Goal: Information Seeking & Learning: Learn about a topic

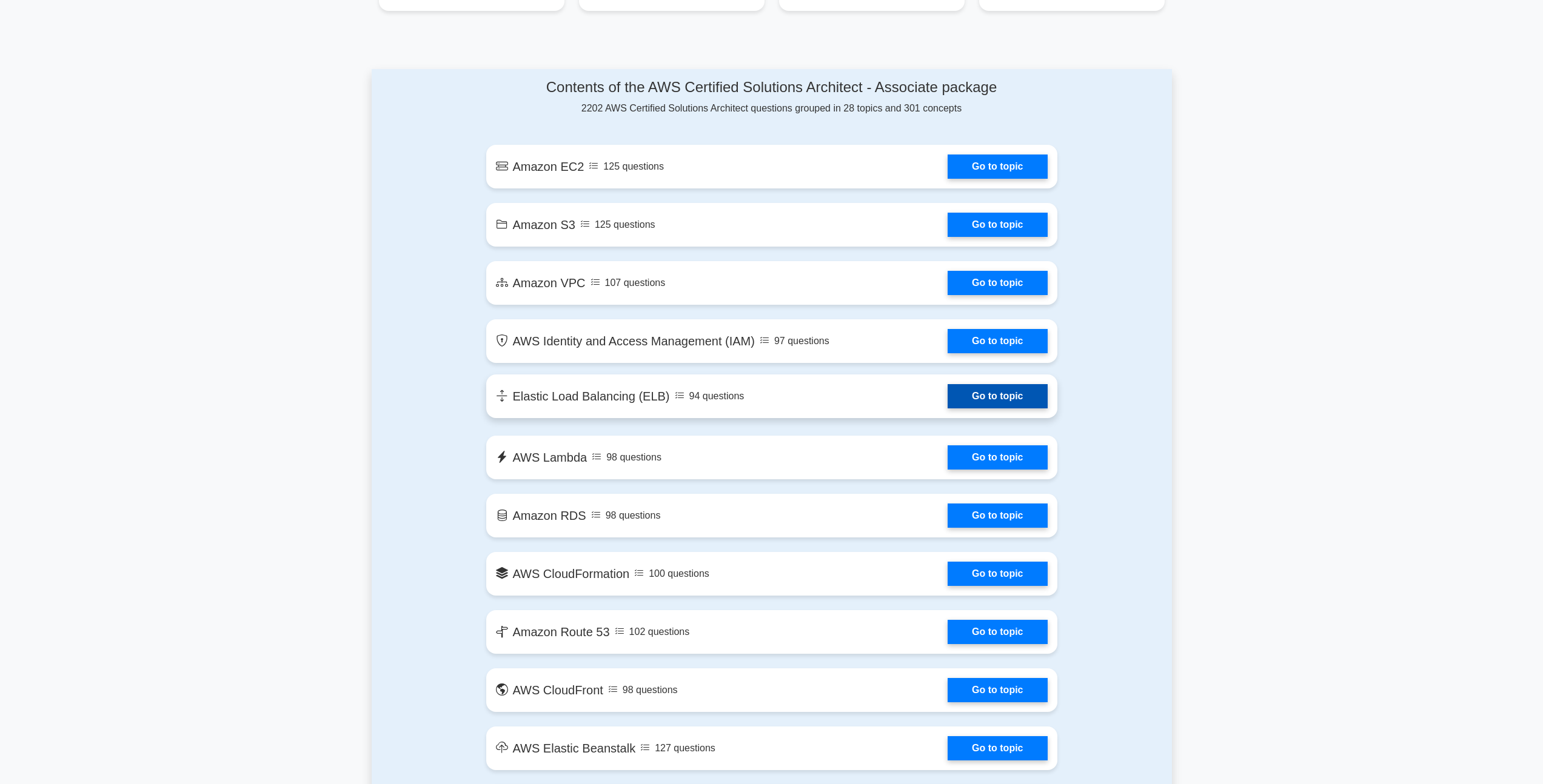
scroll to position [610, 0]
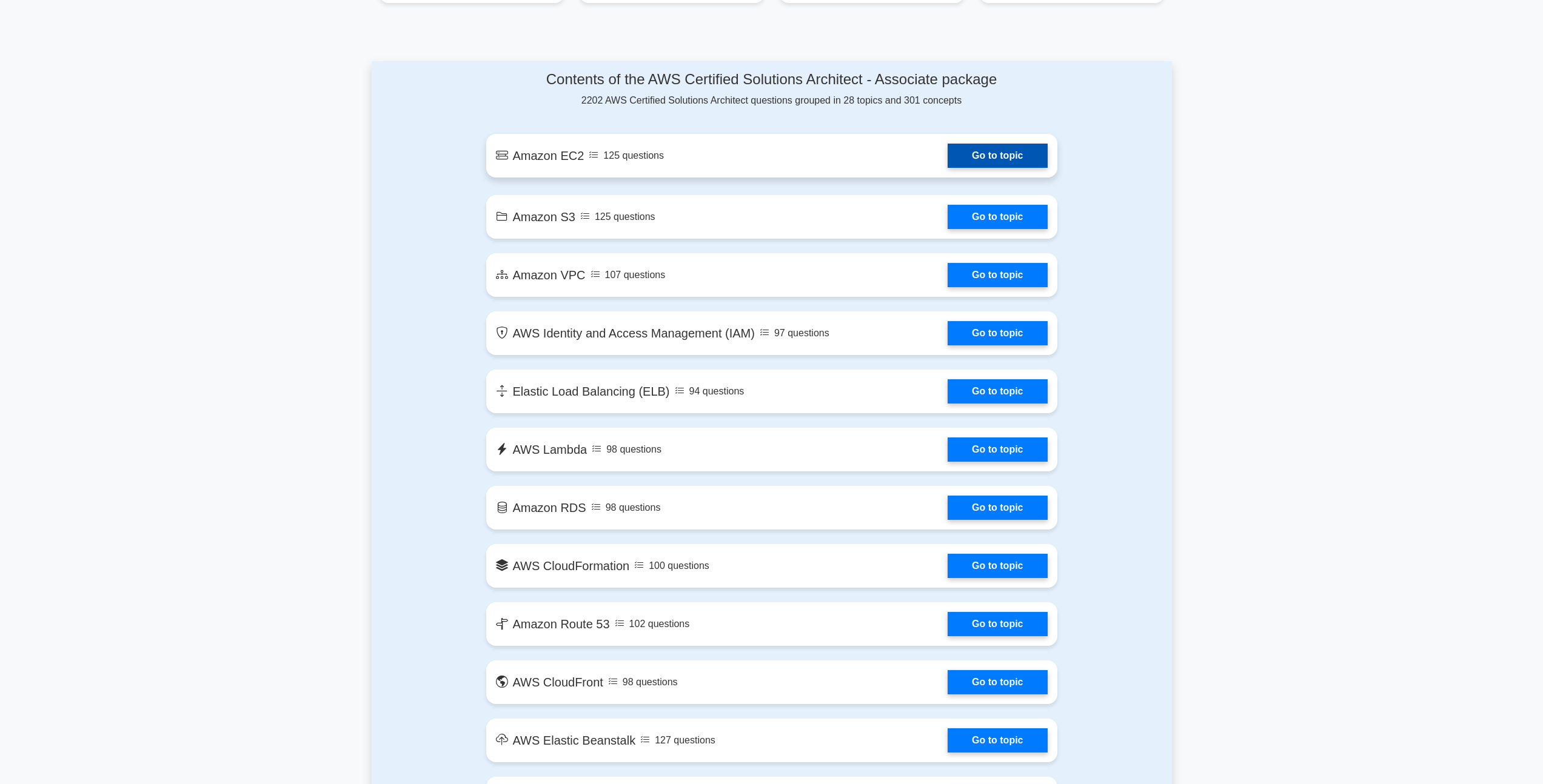
click at [948, 151] on link "Go to topic" at bounding box center [997, 156] width 99 height 24
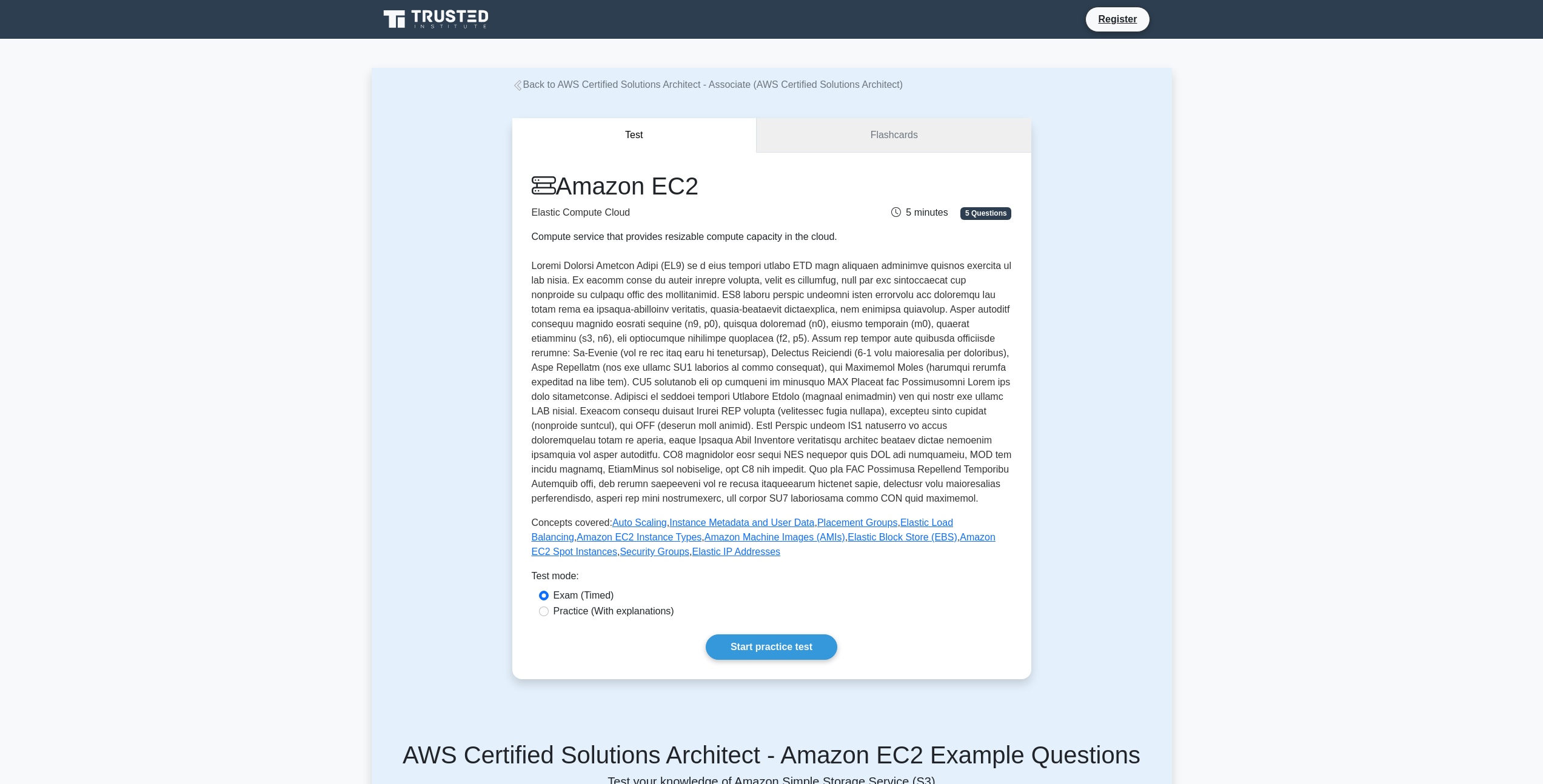
click at [900, 131] on link "Flashcards" at bounding box center [893, 135] width 274 height 35
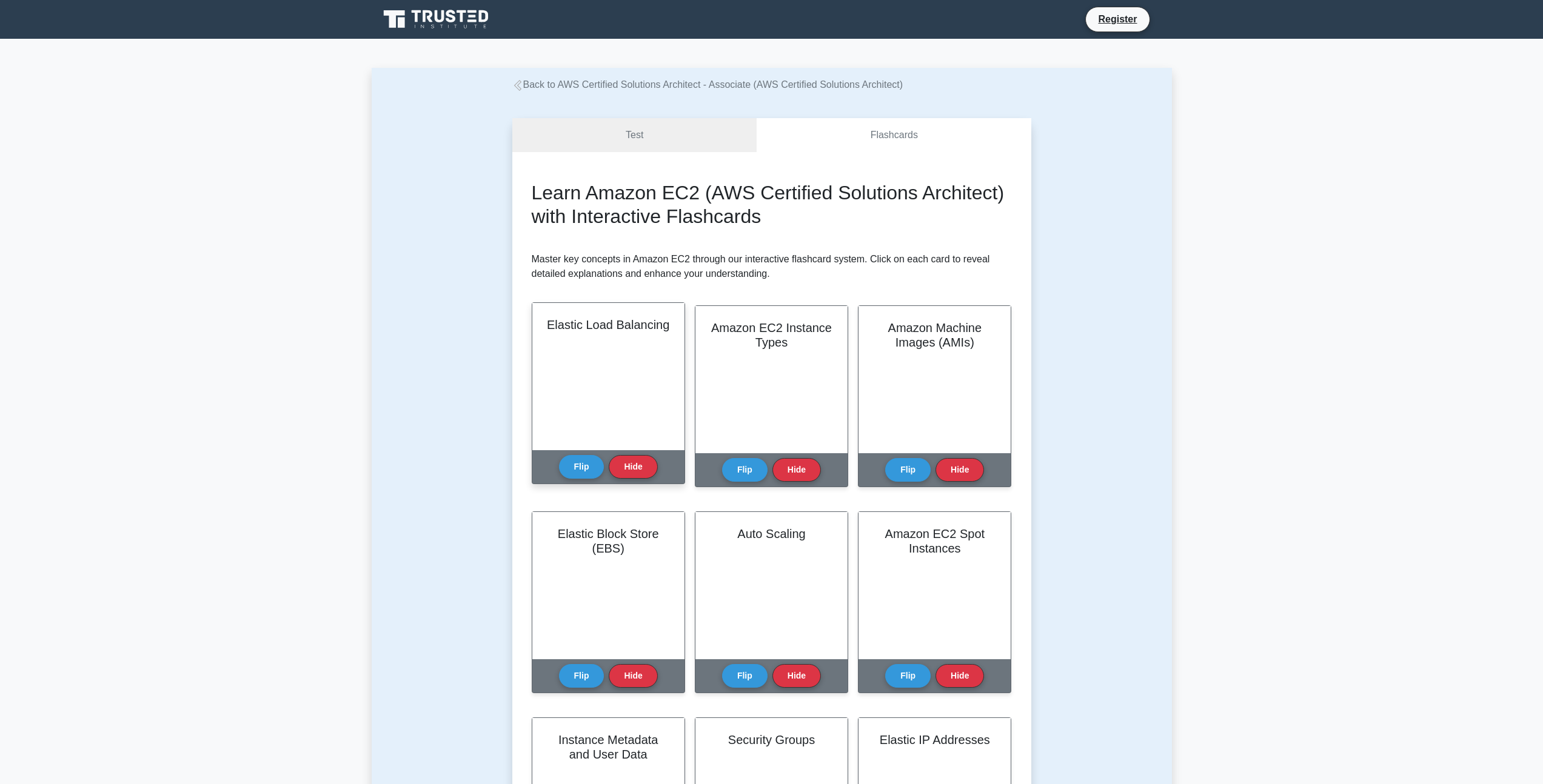
click at [594, 413] on div "Elastic Load Balancing" at bounding box center [608, 376] width 152 height 147
click at [583, 466] on button "Flip" at bounding box center [582, 466] width 46 height 23
click at [627, 138] on link "Test" at bounding box center [634, 135] width 245 height 35
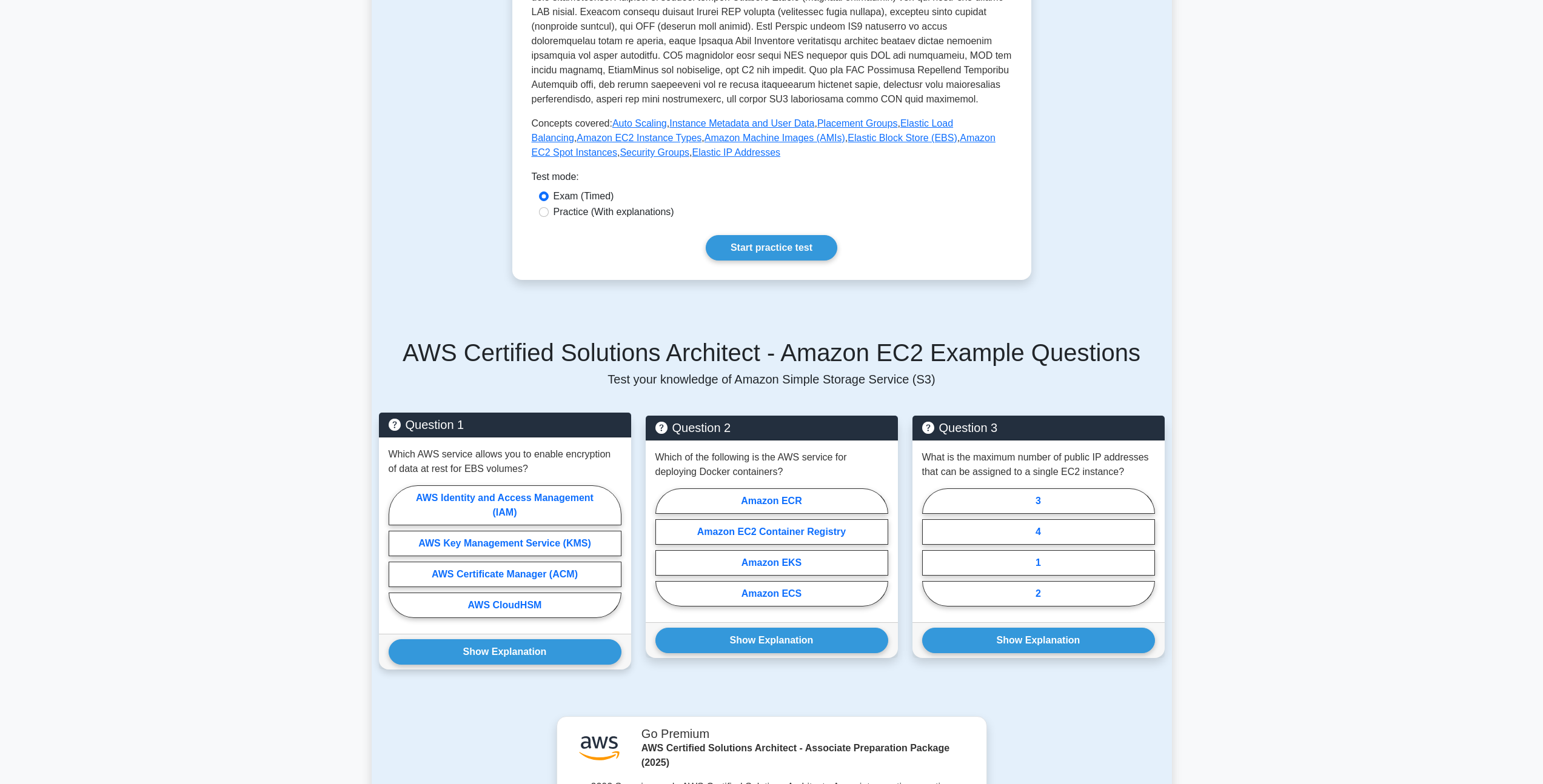
scroll to position [335, 0]
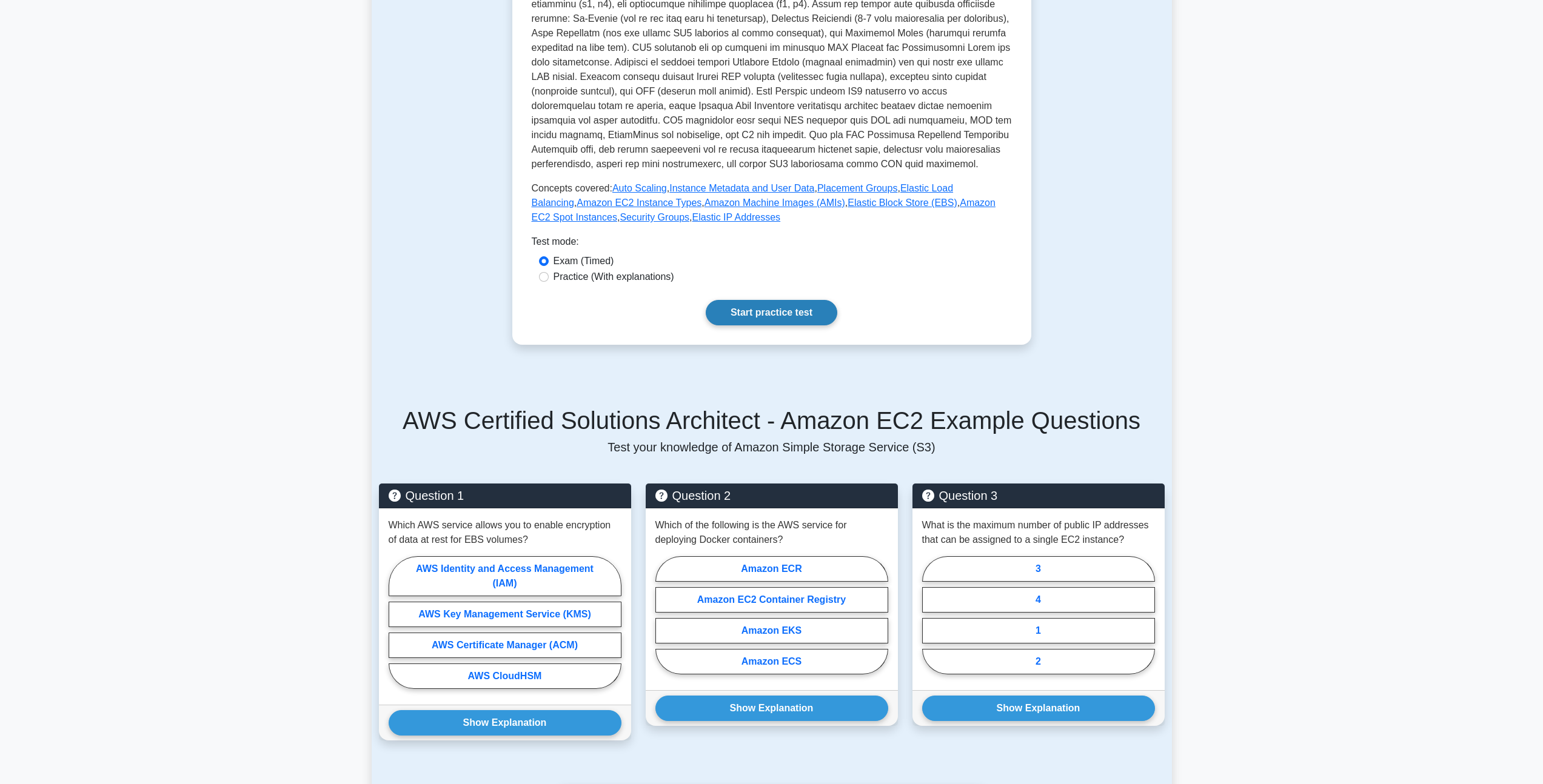
click at [743, 318] on link "Start practice test" at bounding box center [772, 313] width 132 height 25
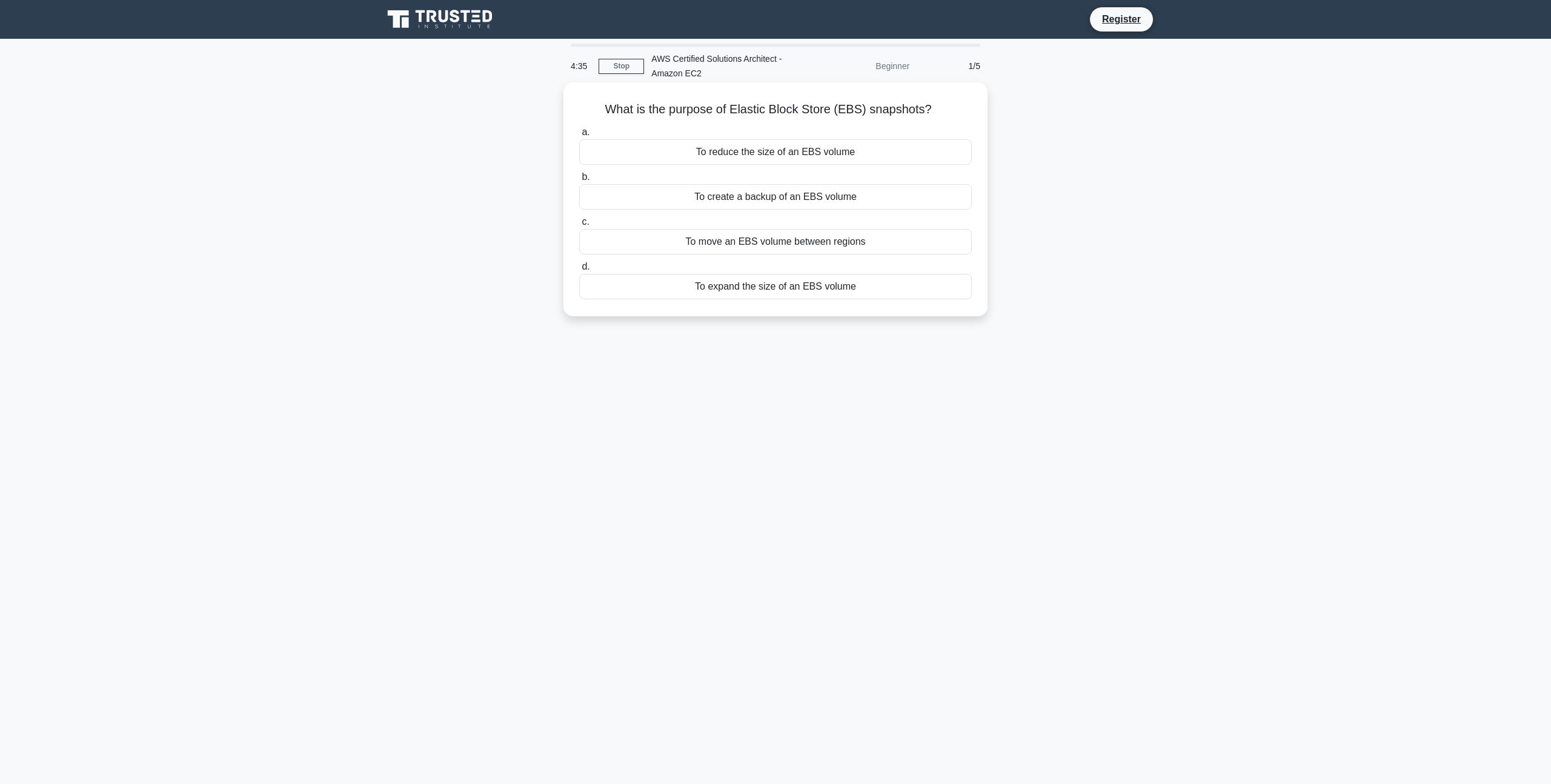
click at [694, 198] on div "To create a backup of an EBS volume" at bounding box center [775, 197] width 393 height 25
click at [579, 181] on input "b. To create a backup of an EBS volume" at bounding box center [579, 177] width 0 height 8
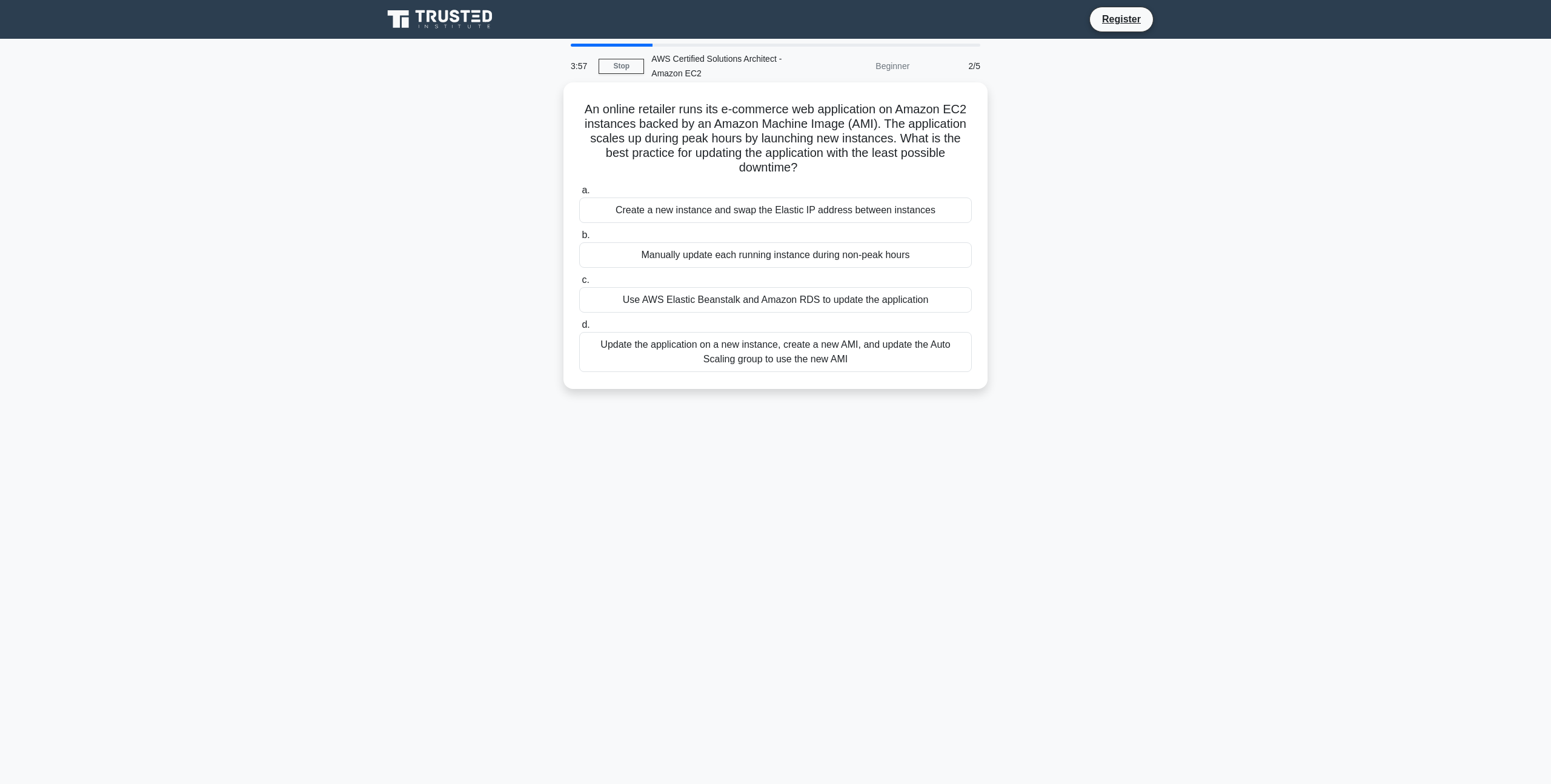
click at [740, 359] on div "Update the application on a new instance, create a new AMI, and update the Auto…" at bounding box center [775, 352] width 393 height 40
click at [579, 329] on input "d. Update the application on a new instance, create a new AMI, and update the A…" at bounding box center [579, 325] width 0 height 8
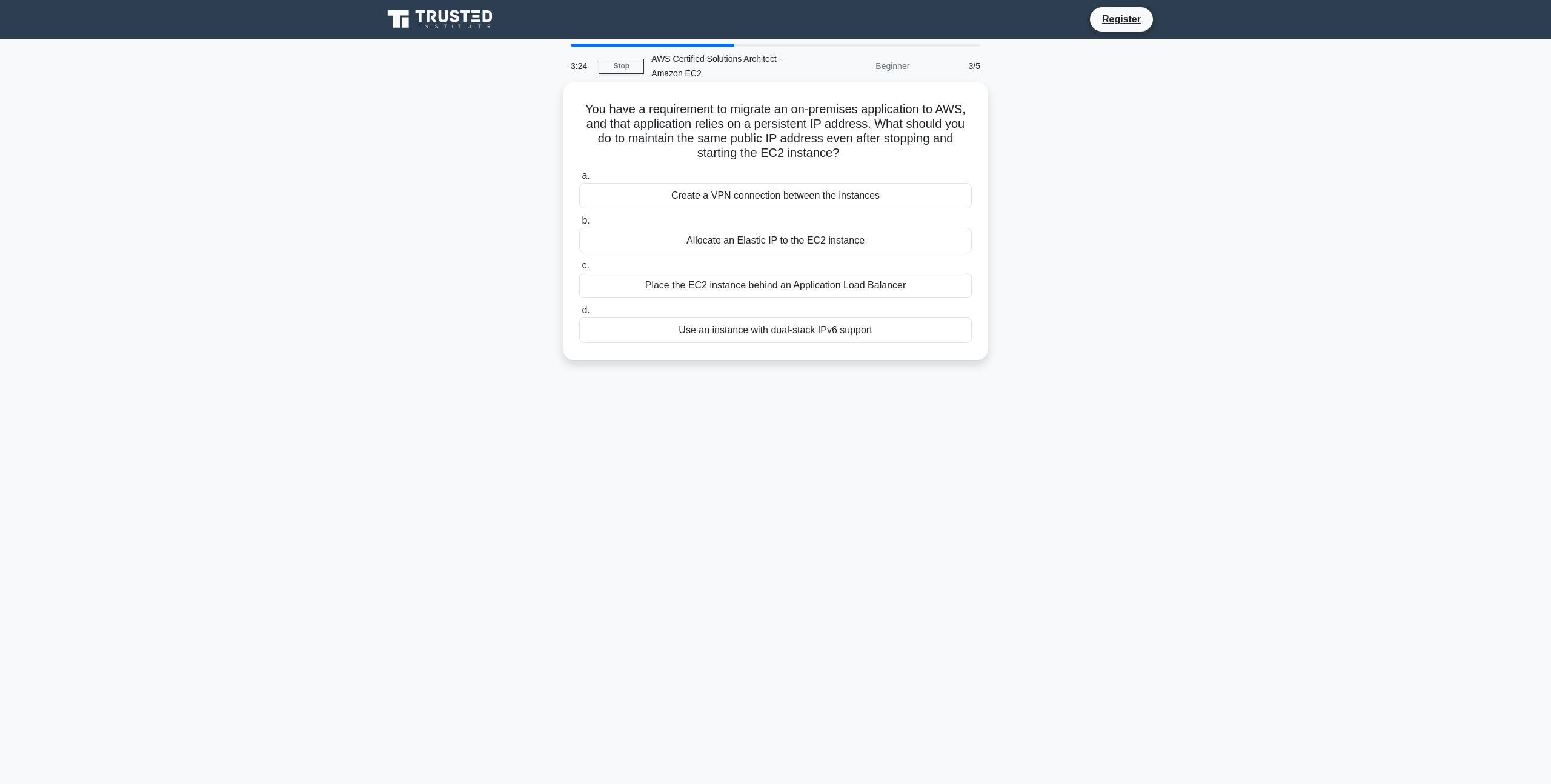
click at [751, 245] on div "Allocate an Elastic IP to the EC2 instance" at bounding box center [775, 240] width 393 height 25
click at [579, 225] on input "b. Allocate an Elastic IP to the EC2 instance" at bounding box center [579, 221] width 0 height 8
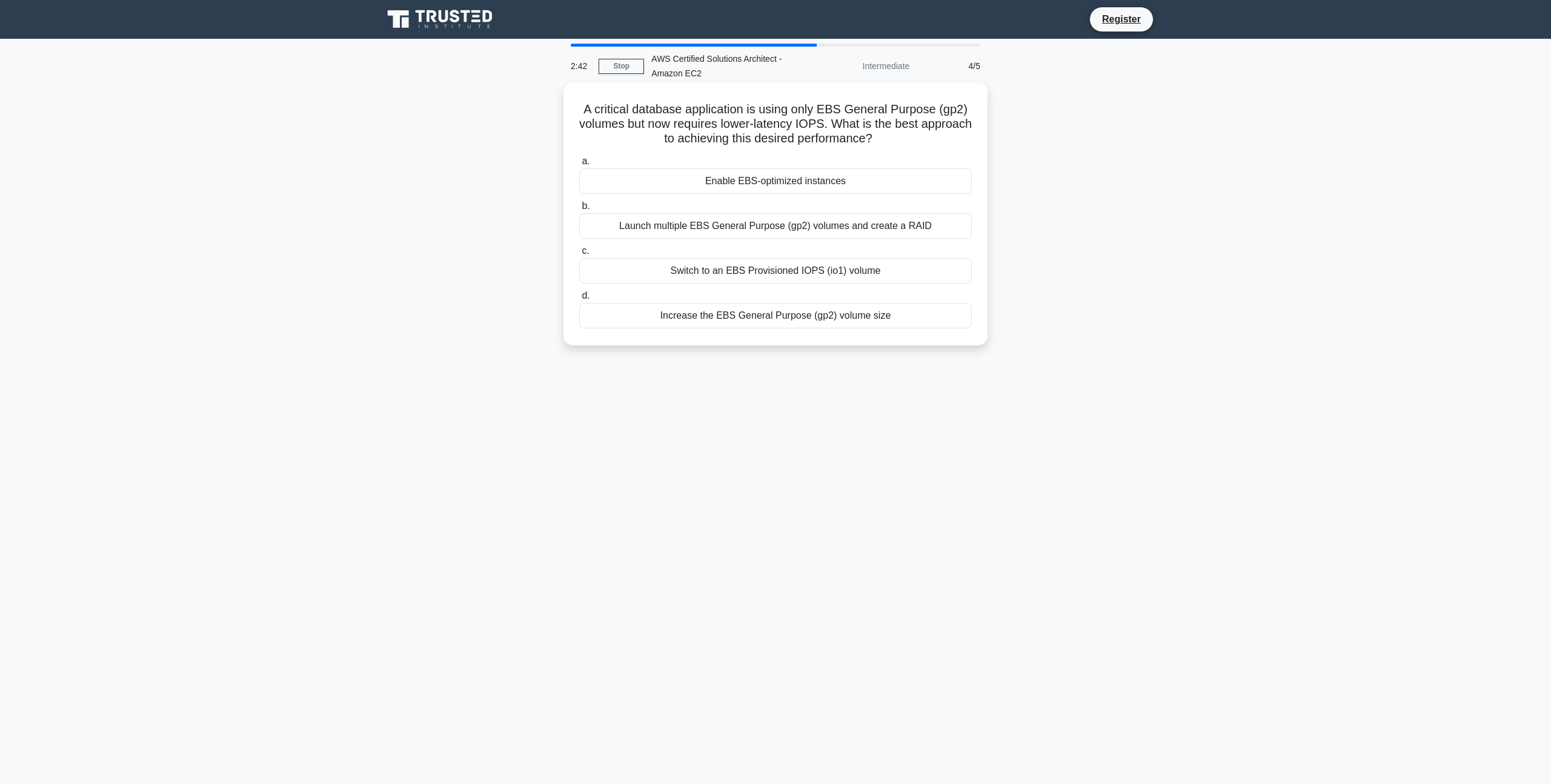
click at [820, 273] on div "Switch to an EBS Provisioned IOPS (io1) volume" at bounding box center [775, 271] width 393 height 25
click at [579, 255] on input "c. Switch to an EBS Provisioned IOPS (io1) volume" at bounding box center [579, 251] width 0 height 8
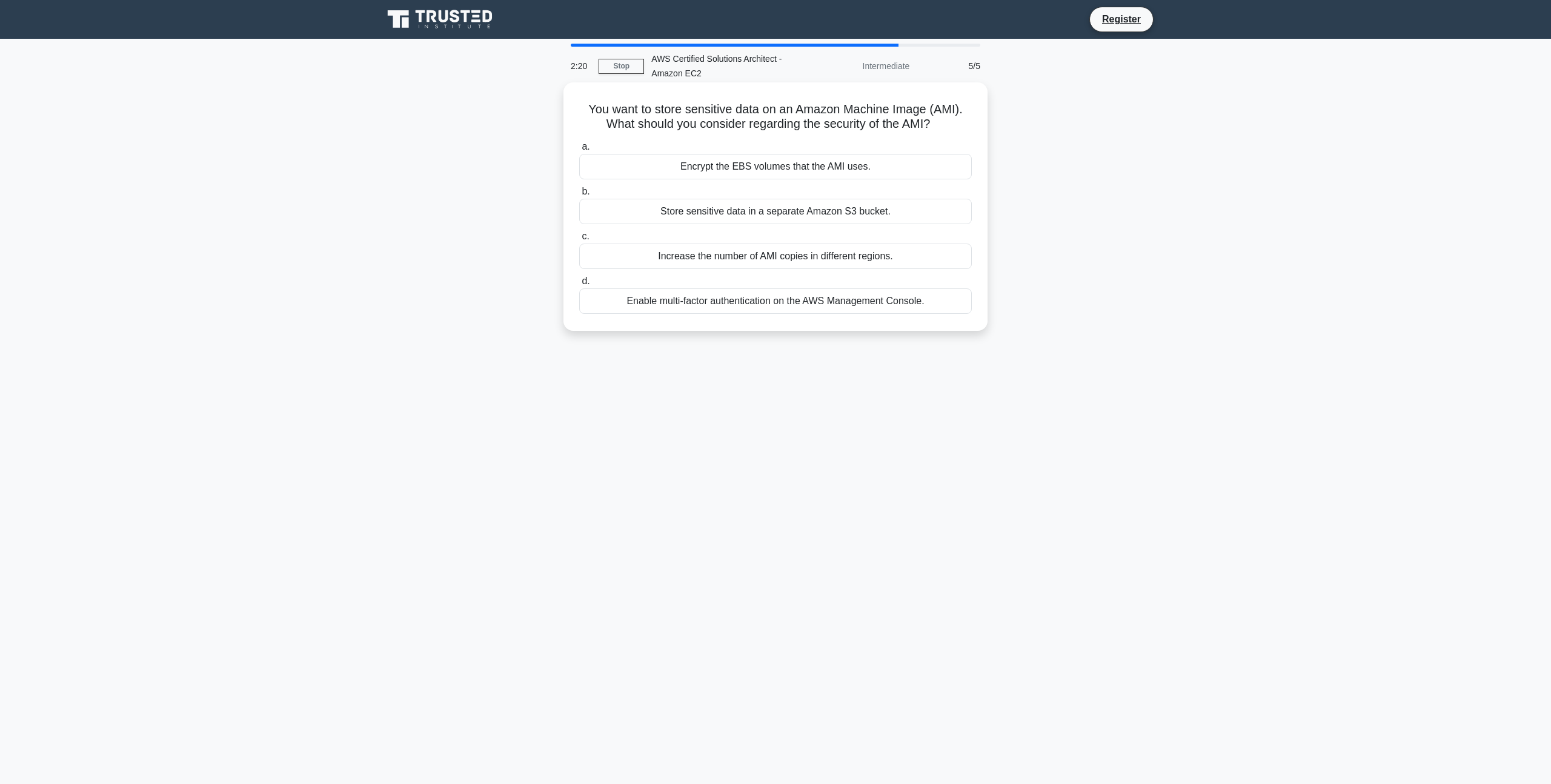
click at [775, 168] on div "Encrypt the EBS volumes that the AMI uses." at bounding box center [775, 166] width 393 height 25
click at [579, 151] on input "a. Encrypt the EBS volumes that the AMI uses." at bounding box center [579, 147] width 0 height 8
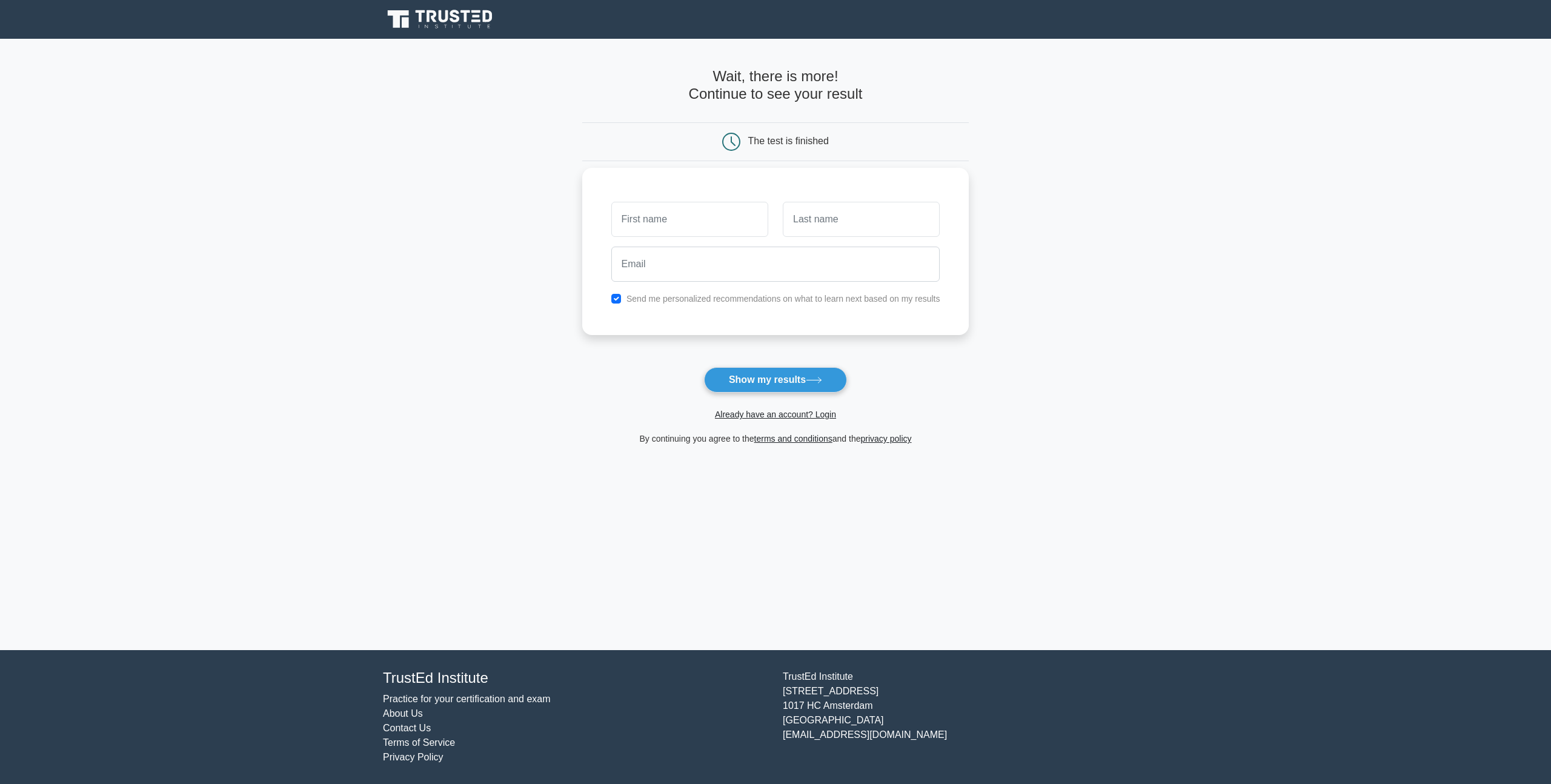
click at [708, 223] on input "text" at bounding box center [690, 220] width 157 height 35
type input "vaibhav"
type input "katariya"
type input "vaibhav.katariya085@gmail.com"
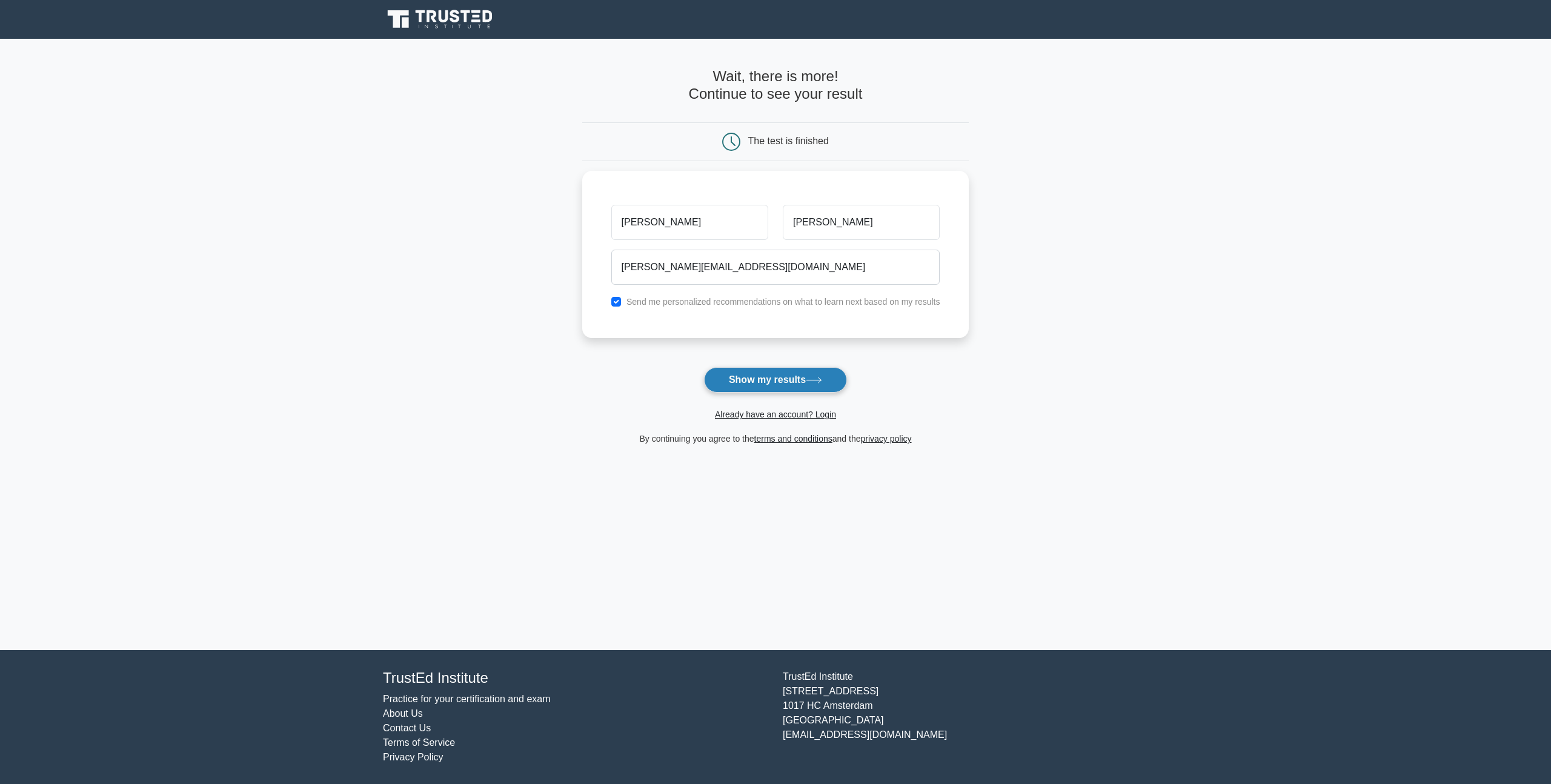
click at [777, 371] on button "Show my results" at bounding box center [776, 380] width 143 height 25
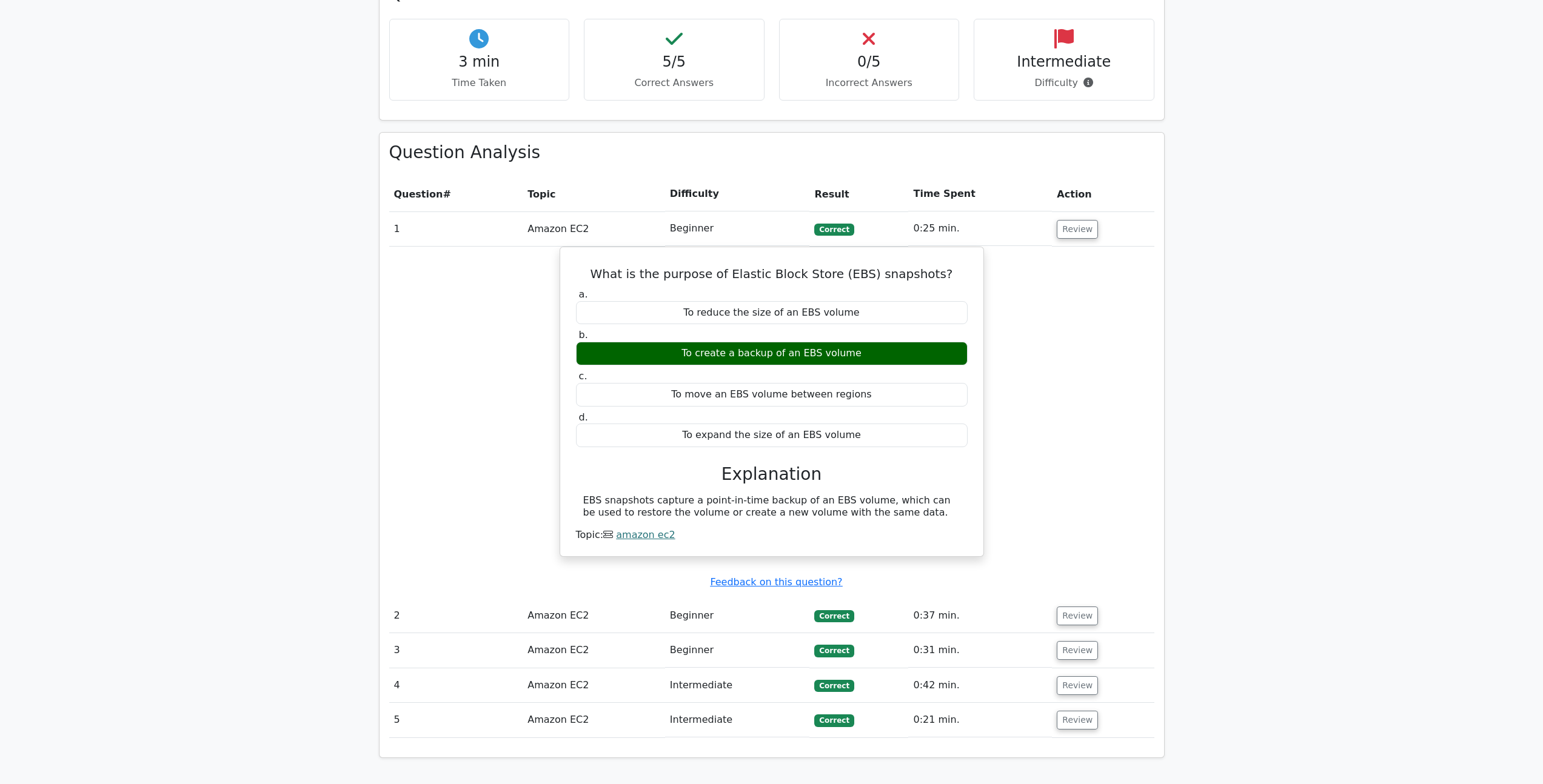
scroll to position [757, 0]
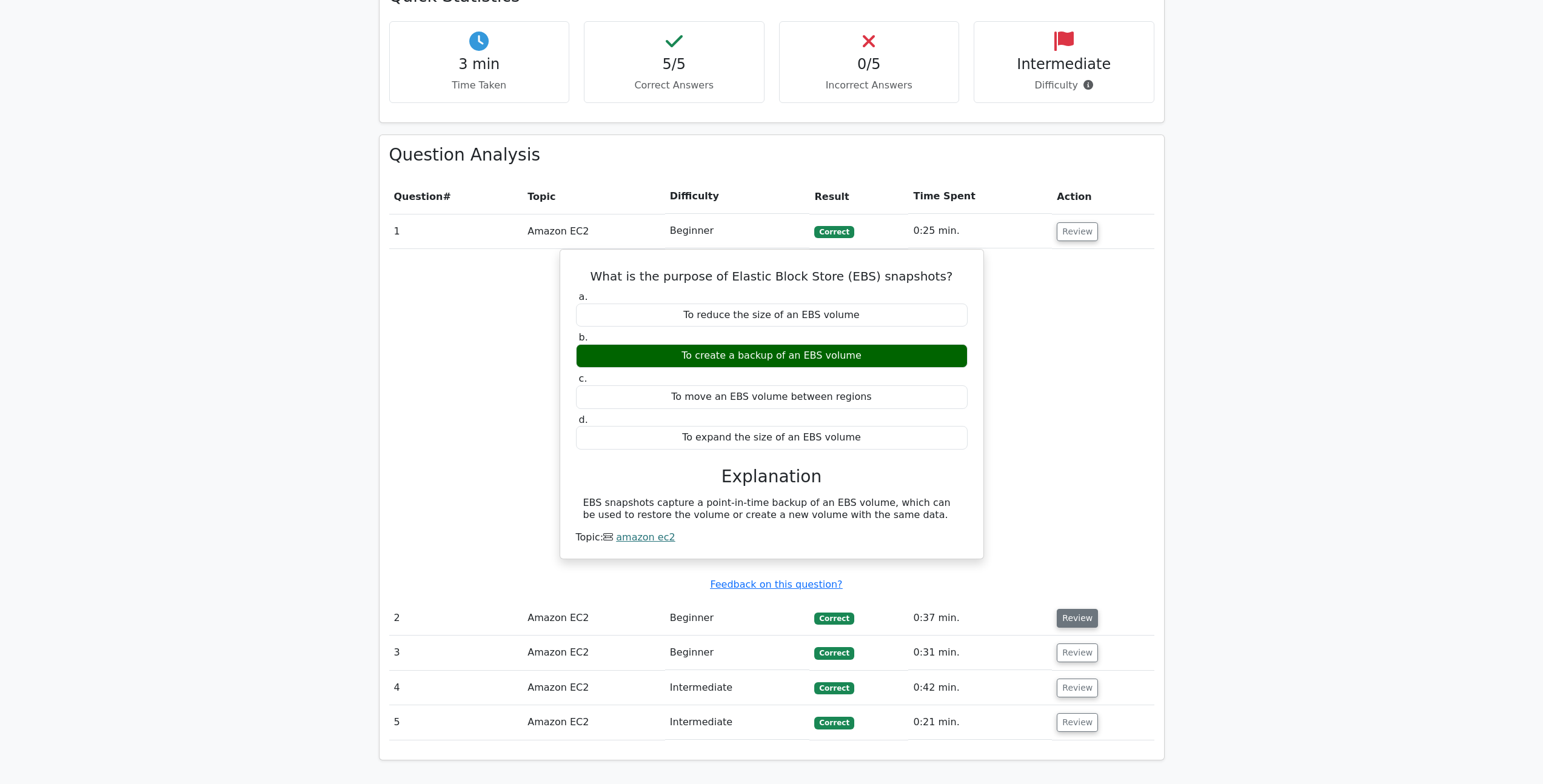
click at [1077, 609] on button "Review" at bounding box center [1077, 618] width 41 height 19
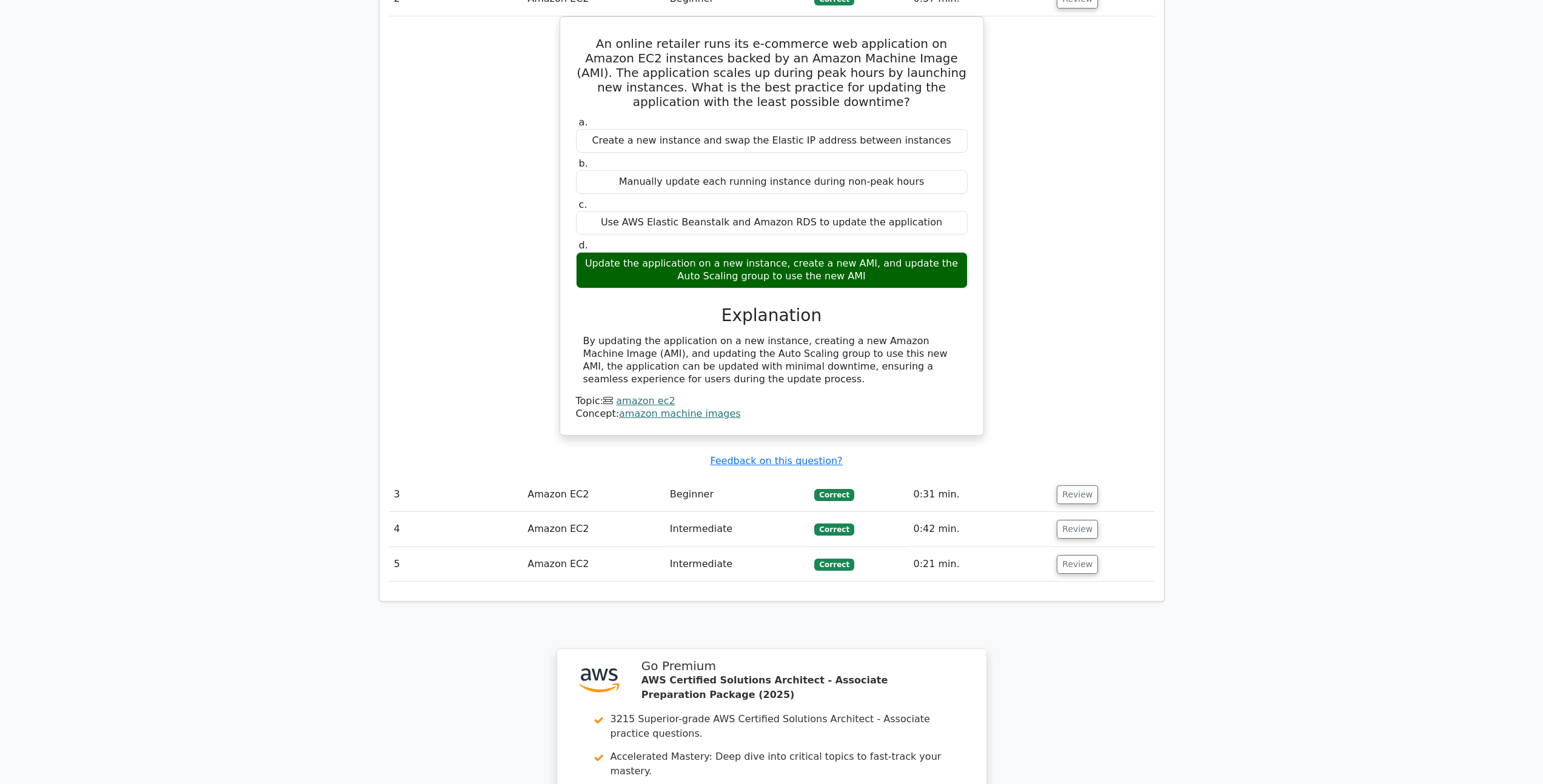
scroll to position [1381, 0]
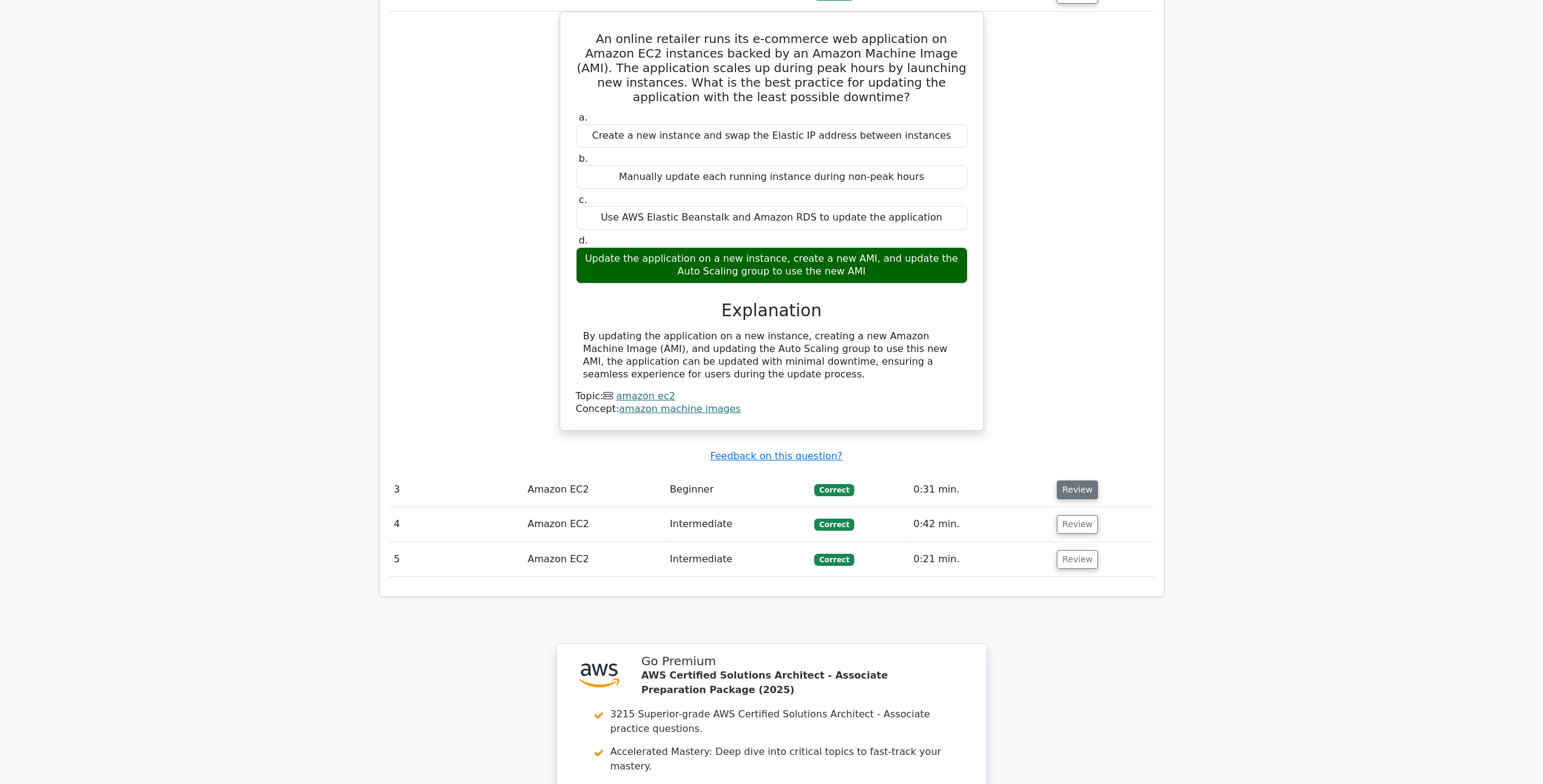
click at [1076, 480] on button "Review" at bounding box center [1077, 490] width 41 height 19
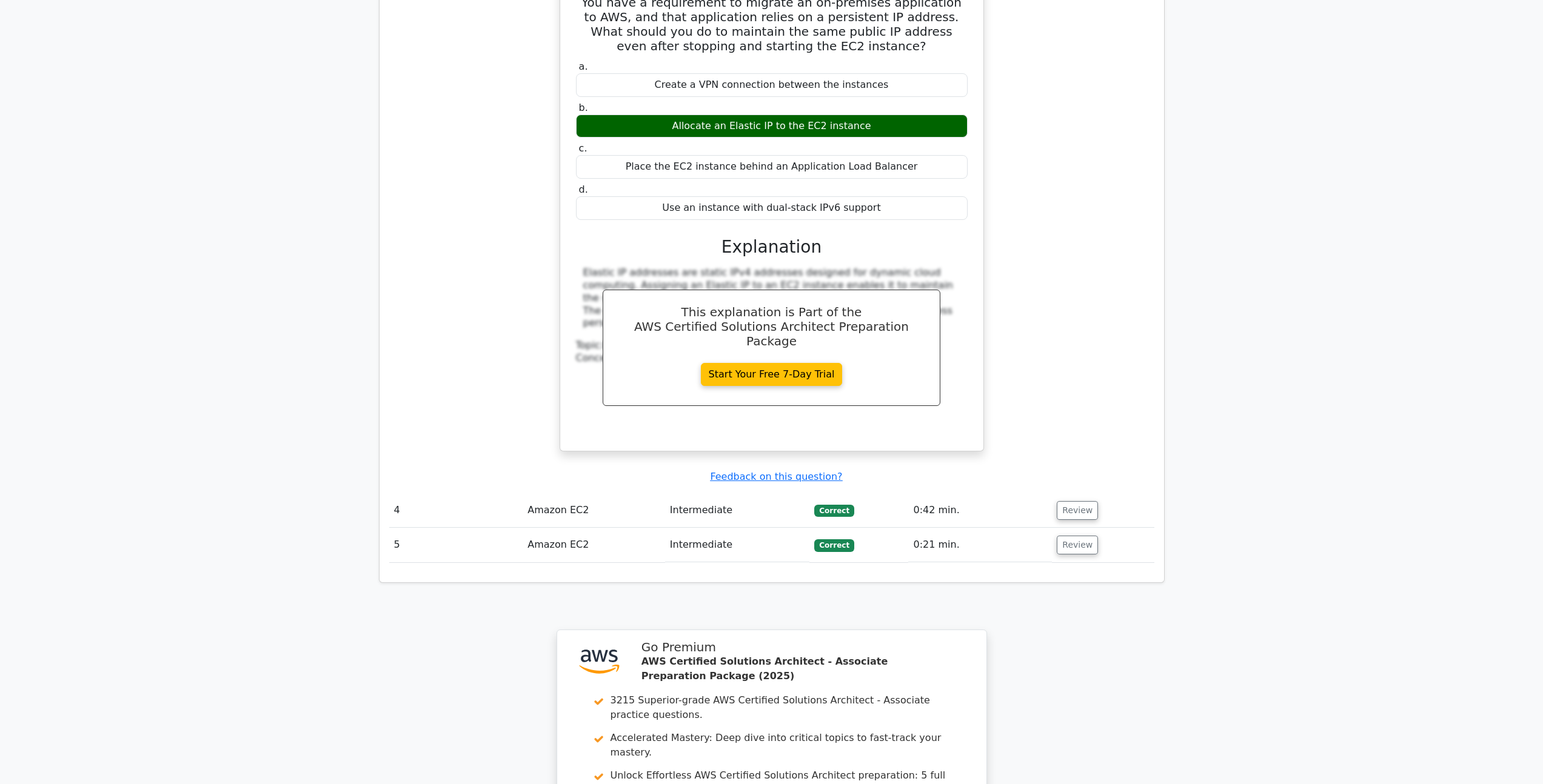
scroll to position [2006, 0]
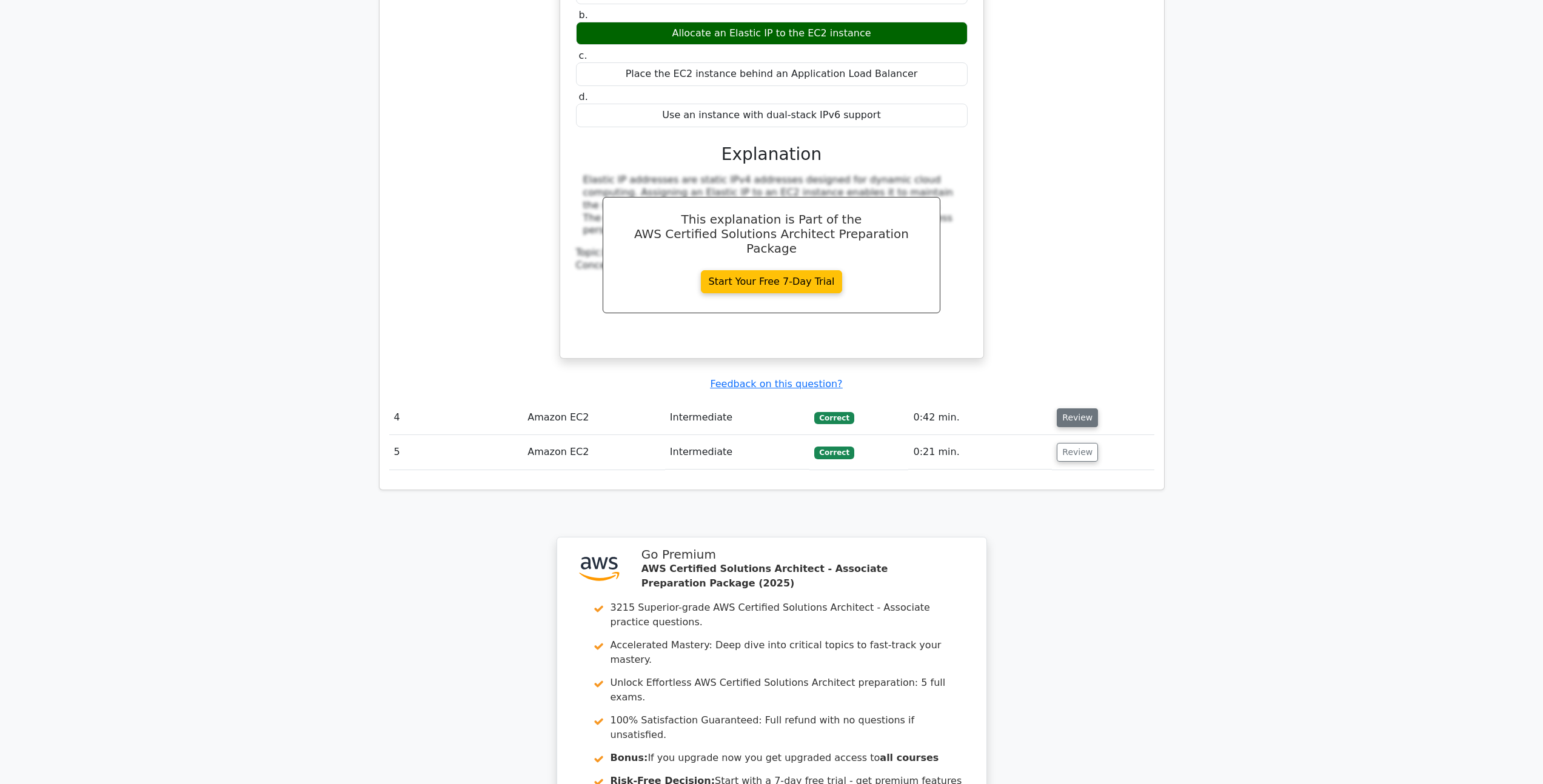
click at [1079, 408] on button "Review" at bounding box center [1077, 418] width 41 height 19
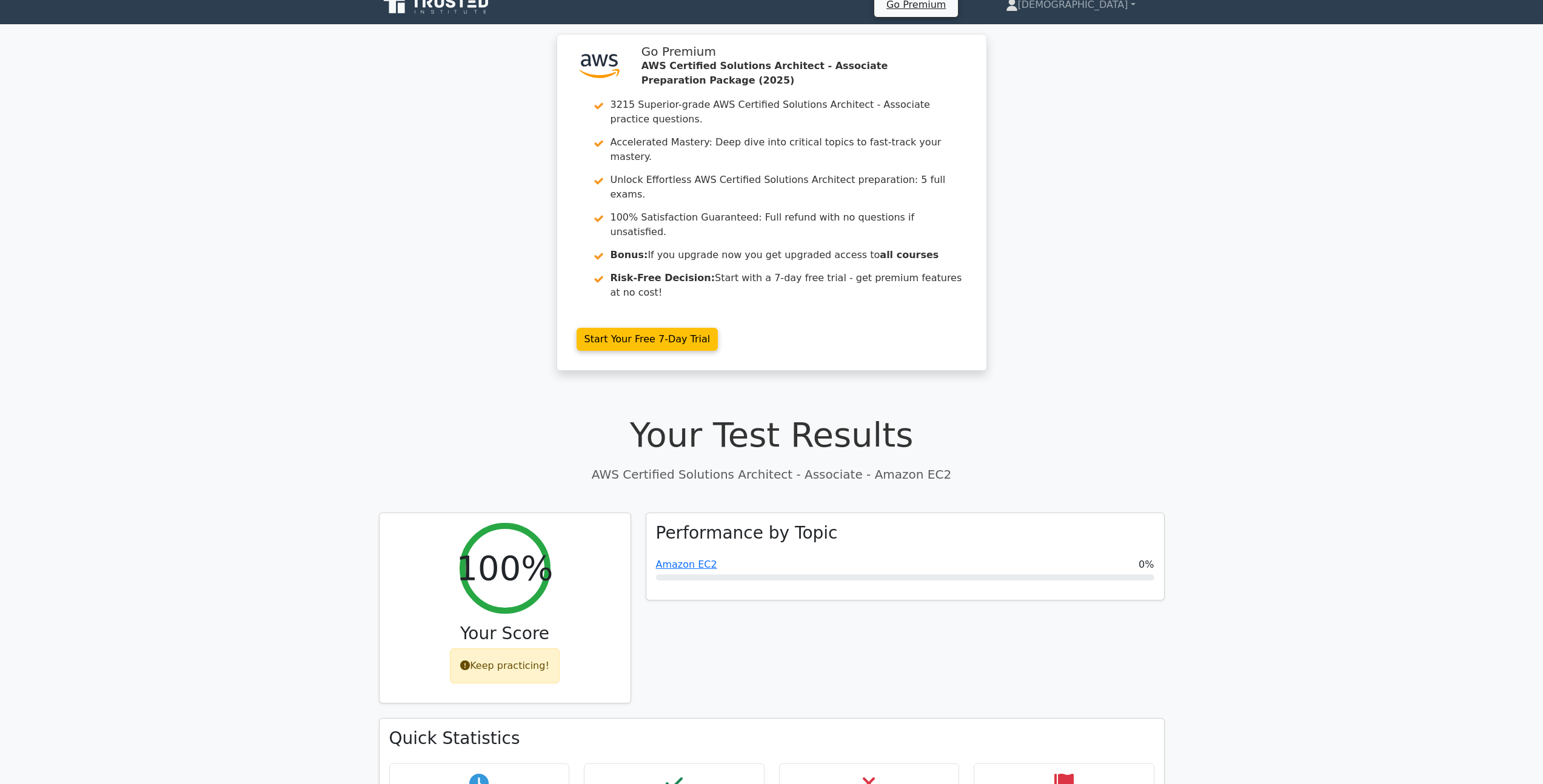
scroll to position [0, 0]
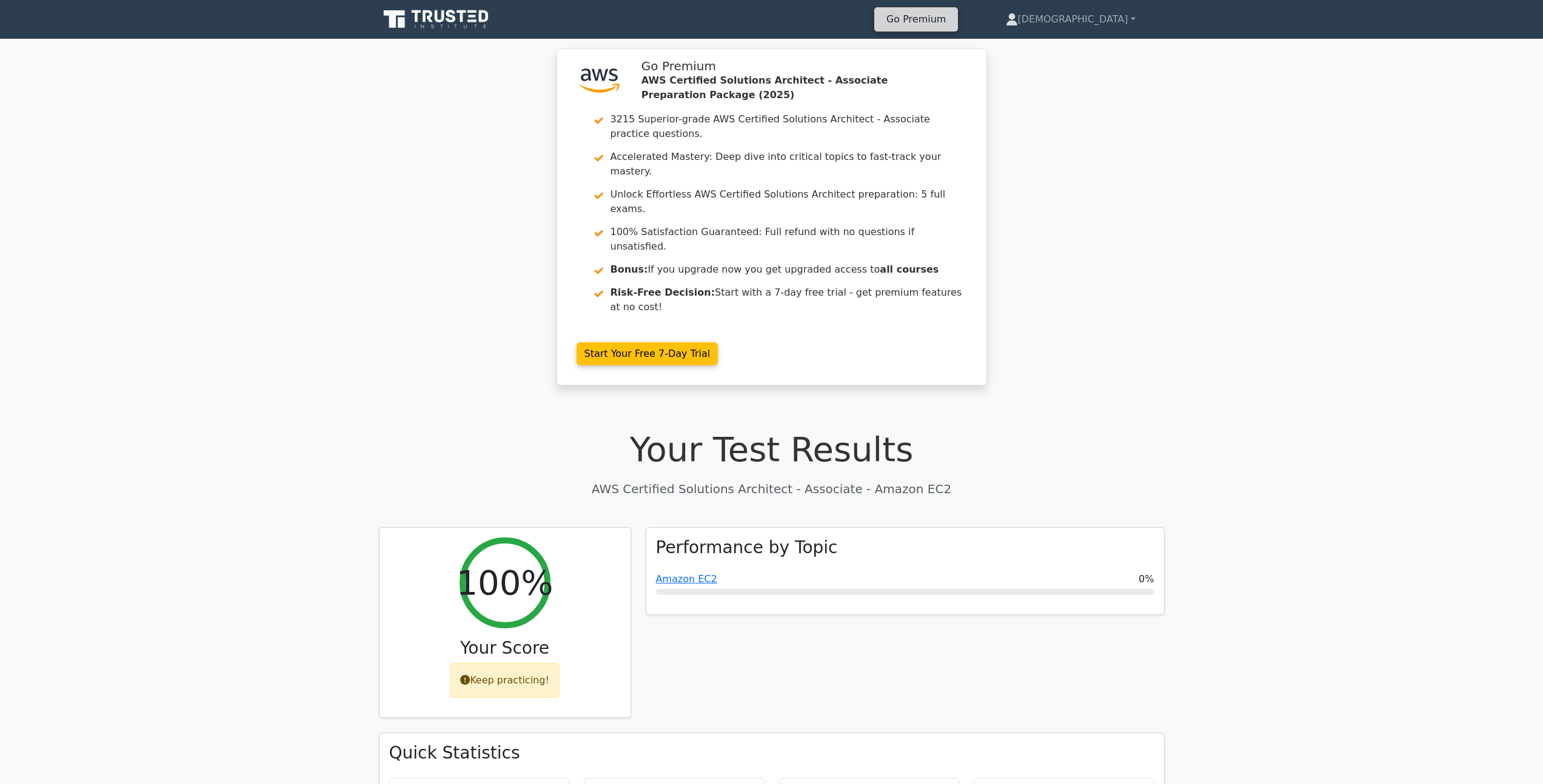
click at [953, 22] on link "Go Premium" at bounding box center [916, 19] width 74 height 16
click at [436, 15] on icon at bounding box center [439, 16] width 9 height 12
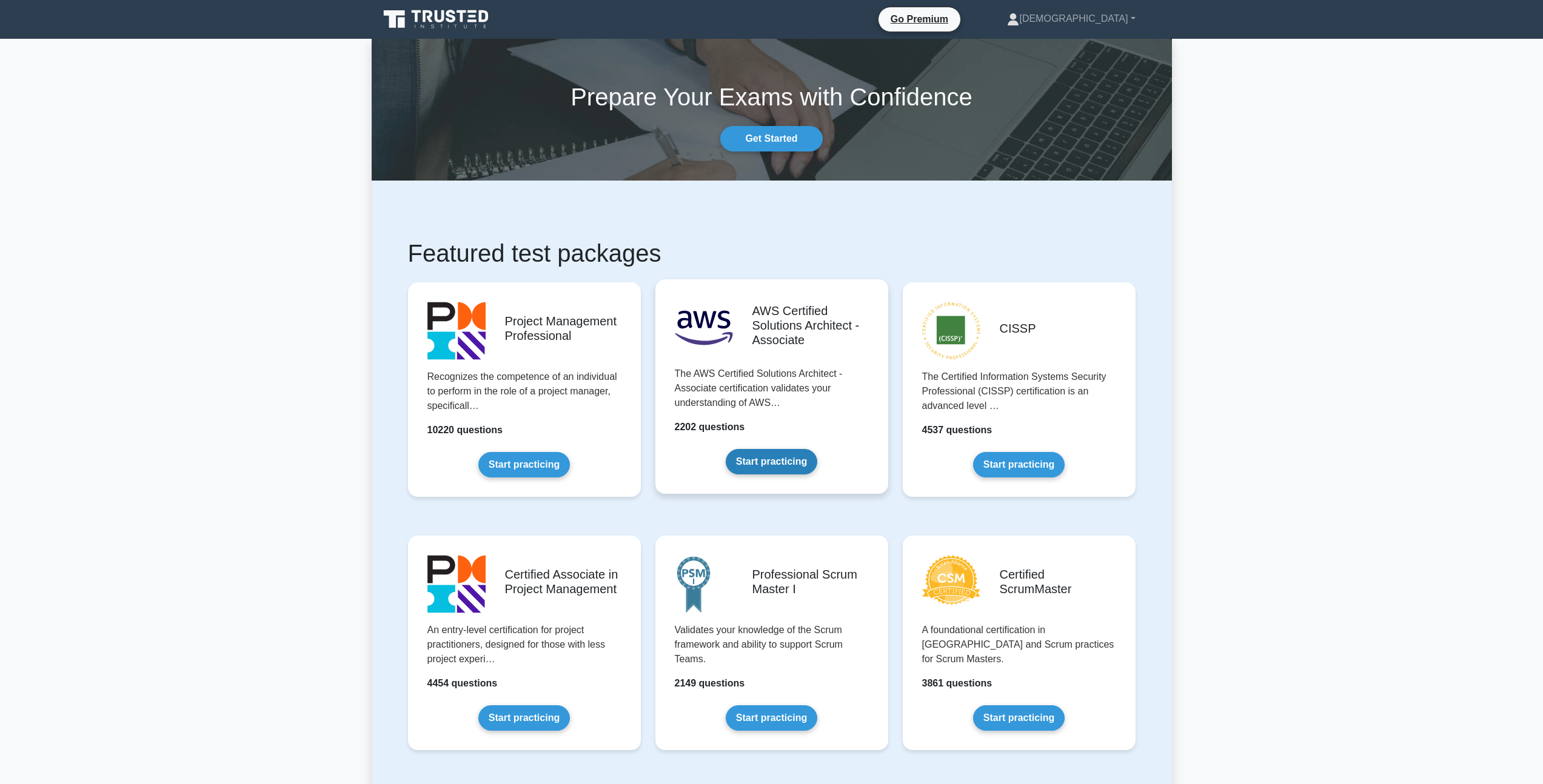
click at [757, 449] on link "Start practicing" at bounding box center [771, 462] width 92 height 25
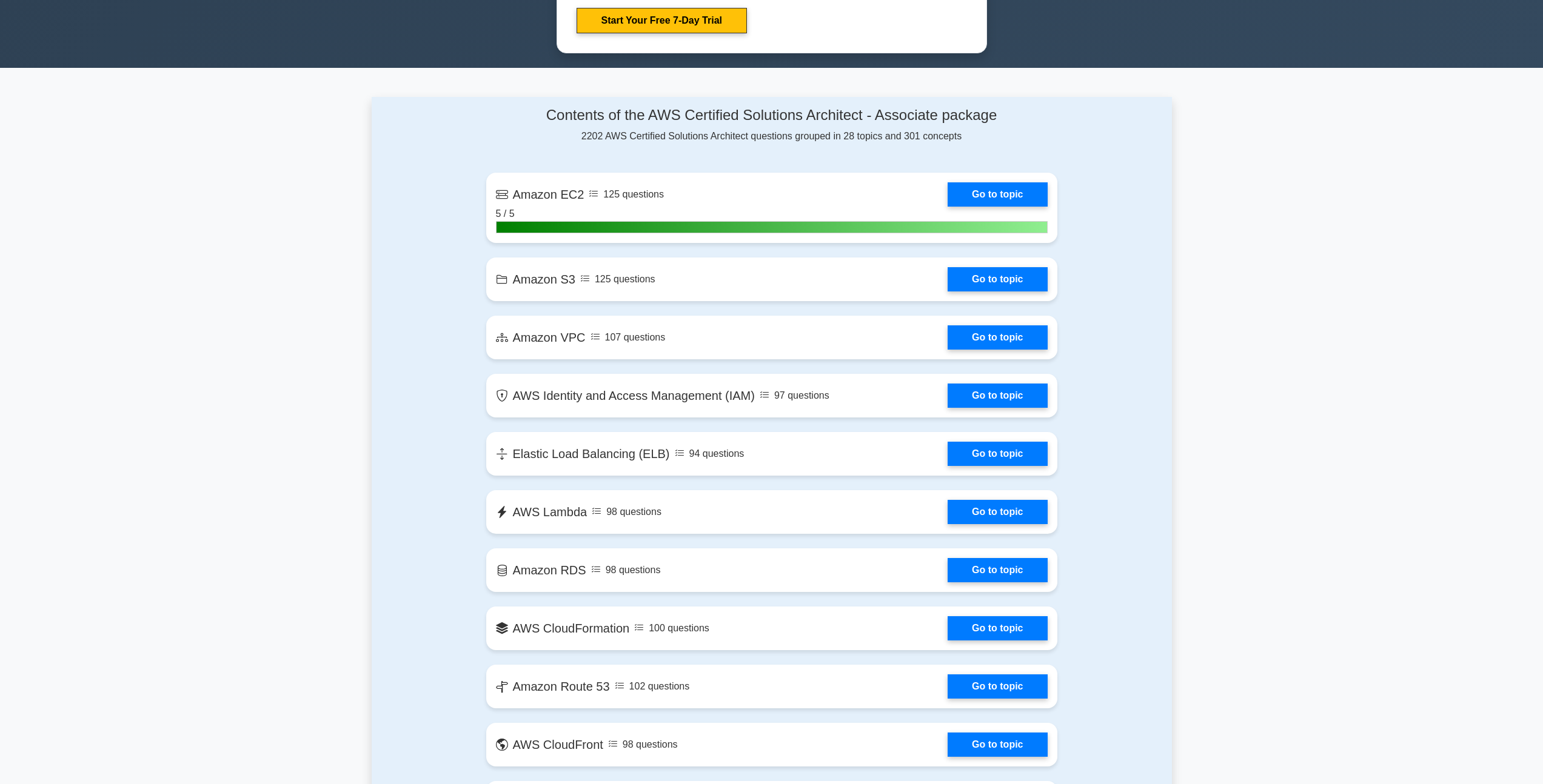
scroll to position [701, 0]
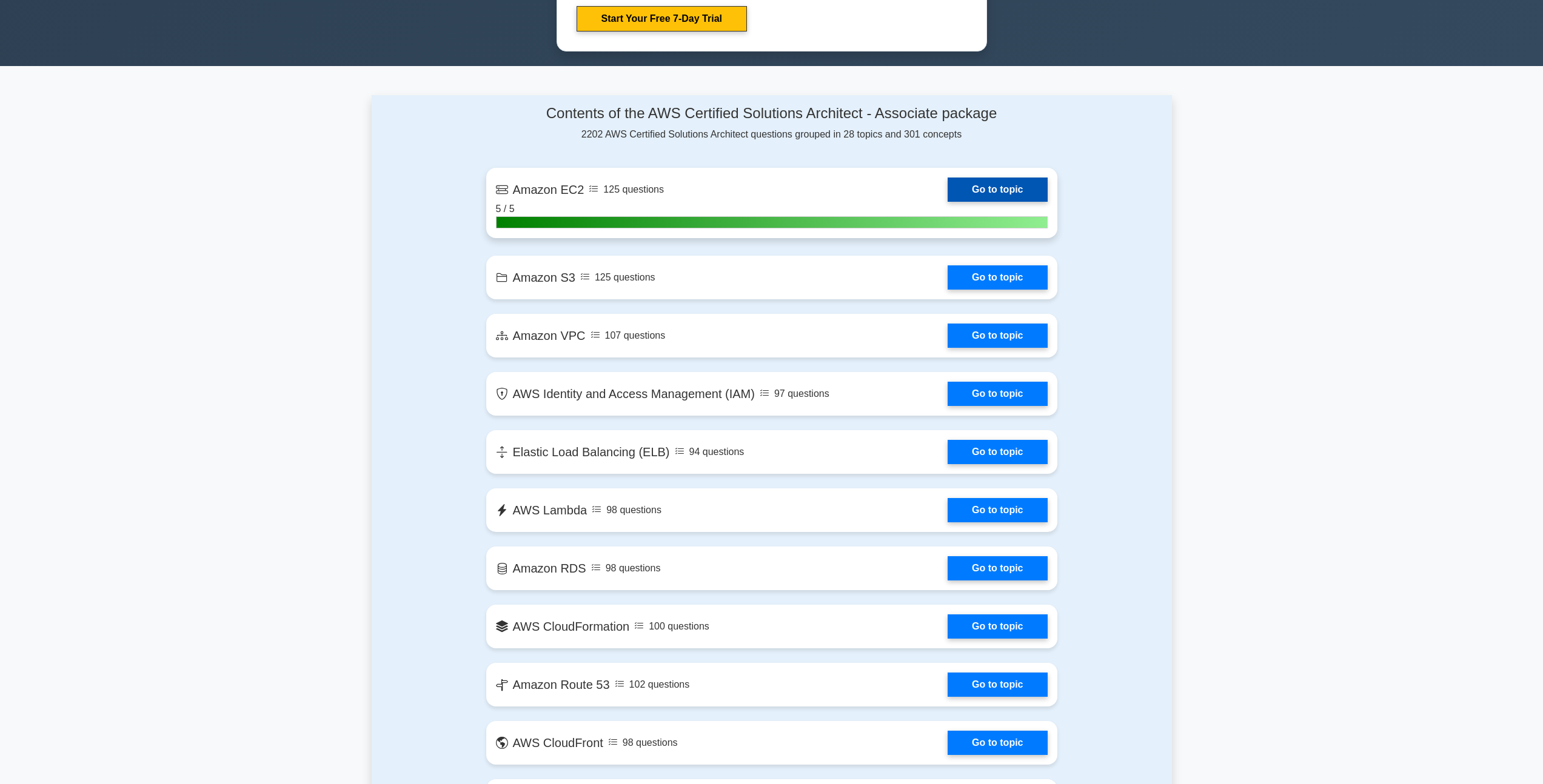
click at [948, 198] on link "Go to topic" at bounding box center [997, 190] width 99 height 24
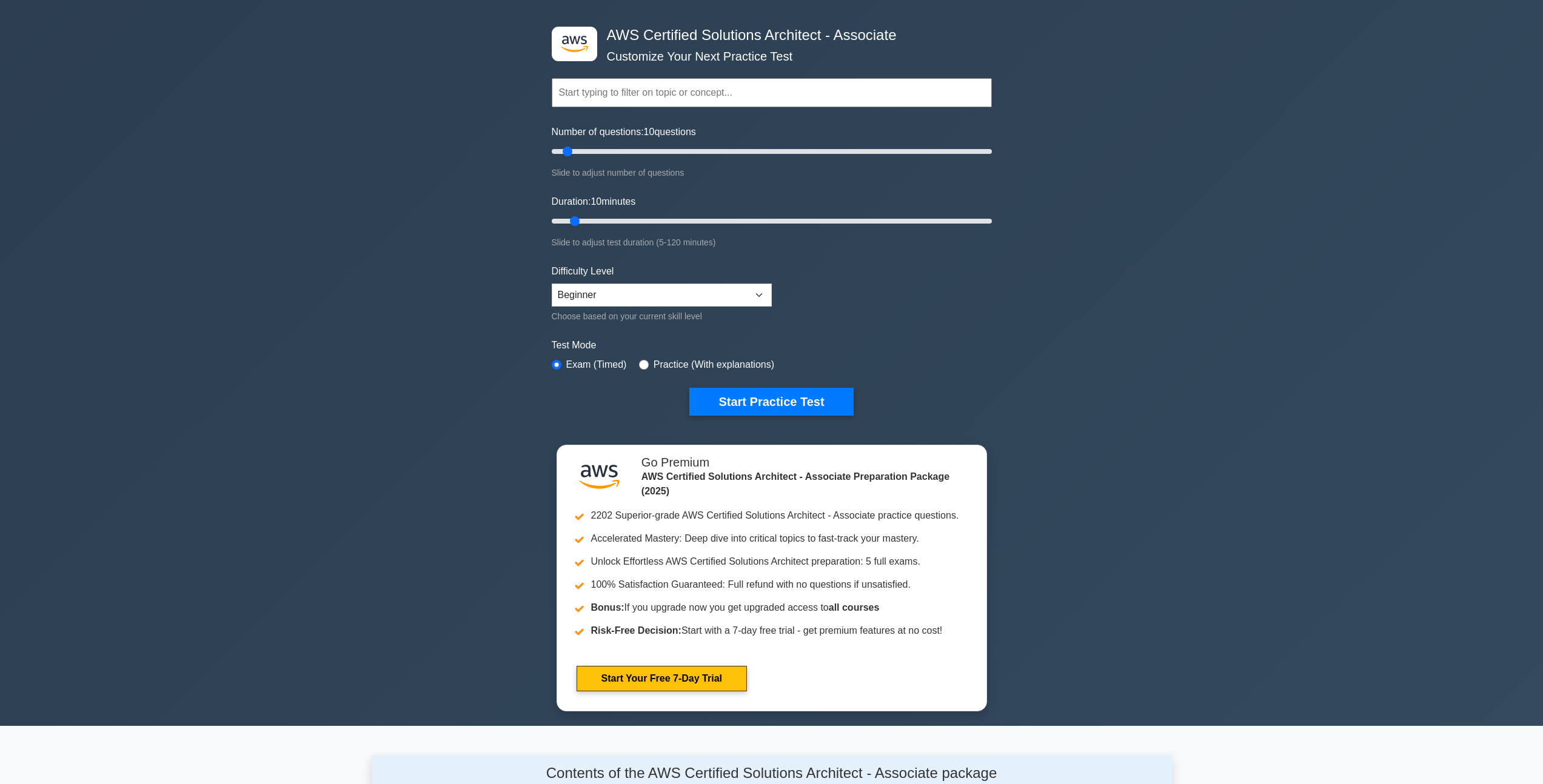
scroll to position [0, 0]
